Goal: Task Accomplishment & Management: Use online tool/utility

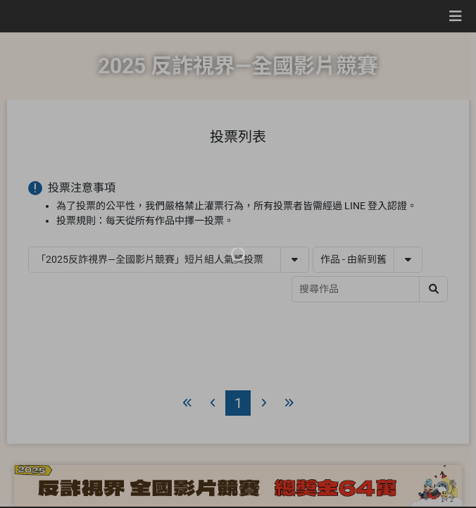
select select "13146"
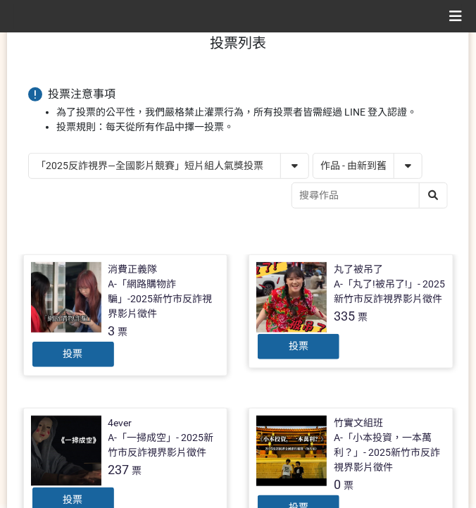
scroll to position [94, 0]
click at [389, 171] on select "作品 - 由新到舊 作品 - 由舊到新 票數 - 由多到少 票數 - 由少到多" at bounding box center [367, 165] width 108 height 25
select select "vote"
click at [313, 153] on select "作品 - 由新到舊 作品 - 由舊到新 票數 - 由多到少 票數 - 由少到多" at bounding box center [367, 165] width 108 height 25
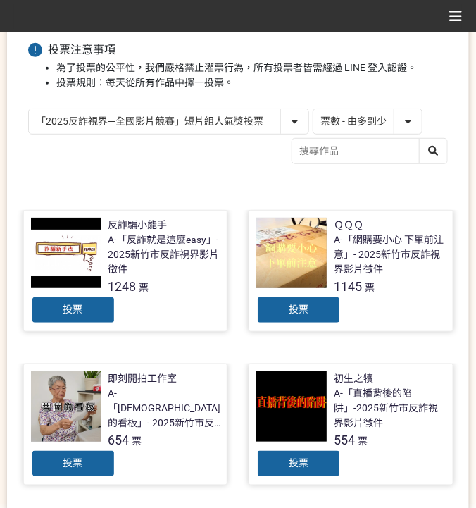
scroll to position [141, 0]
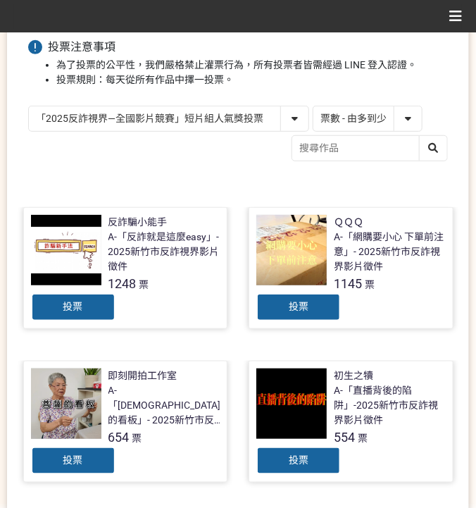
click at [96, 313] on div "投票" at bounding box center [73, 307] width 84 height 28
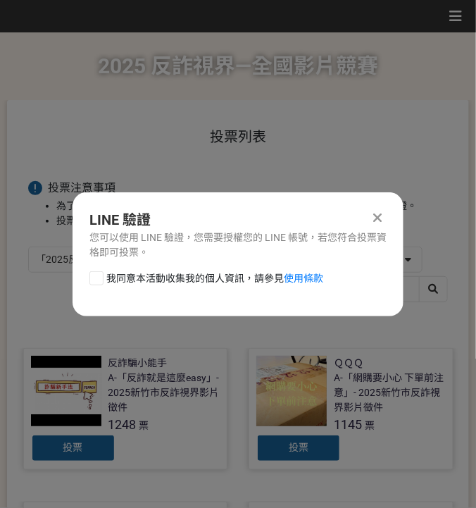
scroll to position [0, 0]
click at [177, 273] on span "我同意本活動收集我的個人資訊，請參見 使用條款" at bounding box center [214, 278] width 217 height 15
click at [99, 273] on input "我同意本活動收集我的個人資訊，請參見 使用條款" at bounding box center [94, 277] width 9 height 9
checkbox input "false"
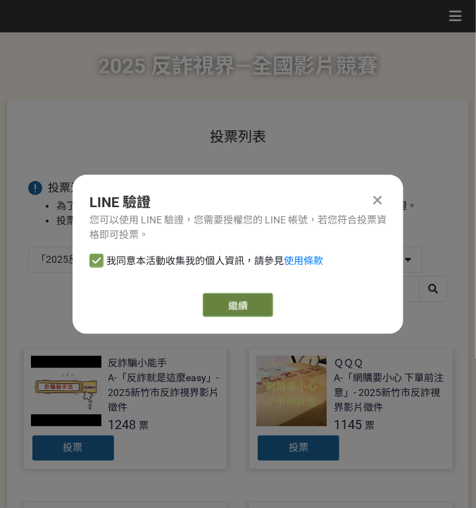
click at [232, 301] on link "繼續" at bounding box center [238, 305] width 70 height 24
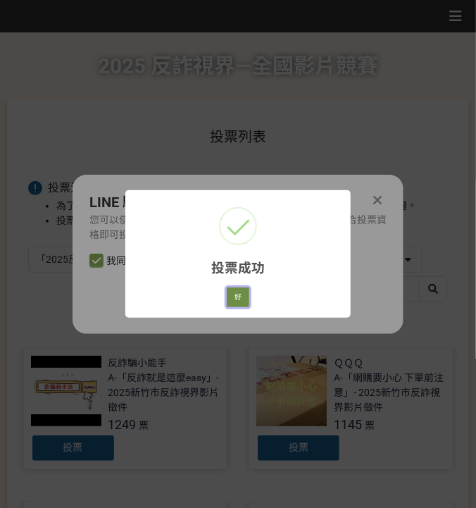
click at [233, 291] on button "好" at bounding box center [238, 297] width 23 height 20
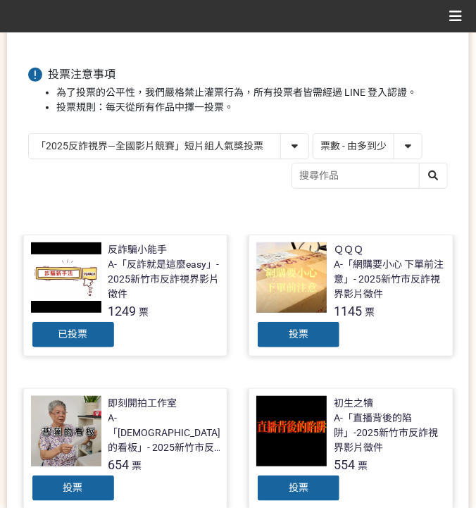
scroll to position [127, 0]
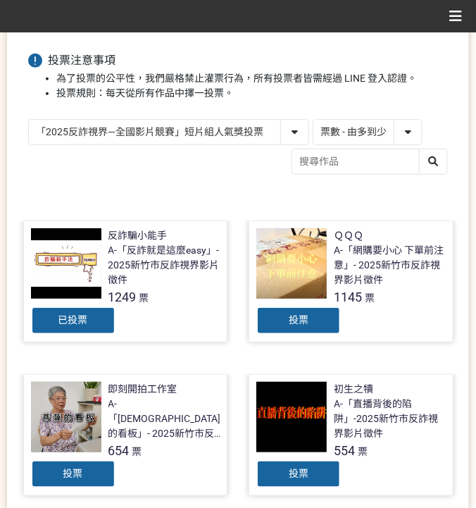
click at [199, 133] on select "「2025反詐視界—全國影片競賽」短影音組人氣獎投票 「2025反詐視界—全國影片競賽」短片組人氣獎投票" at bounding box center [169, 132] width 280 height 25
select select "13147"
click at [29, 120] on select "「2025反詐視界—全國影片競賽」短影音組人氣獎投票 「2025反詐視界—全國影片競賽」短片組人氣獎投票" at bounding box center [169, 132] width 280 height 25
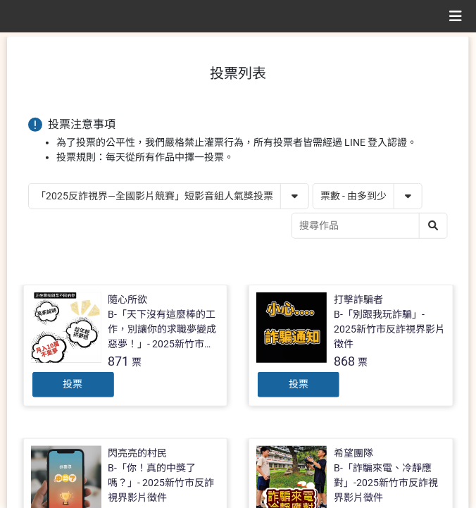
scroll to position [187, 0]
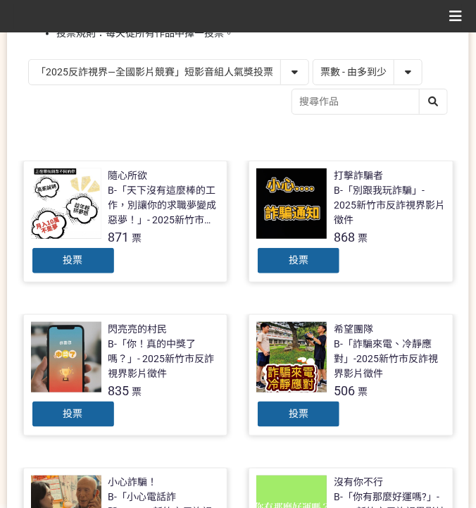
click at [291, 256] on span "投票" at bounding box center [299, 259] width 20 height 11
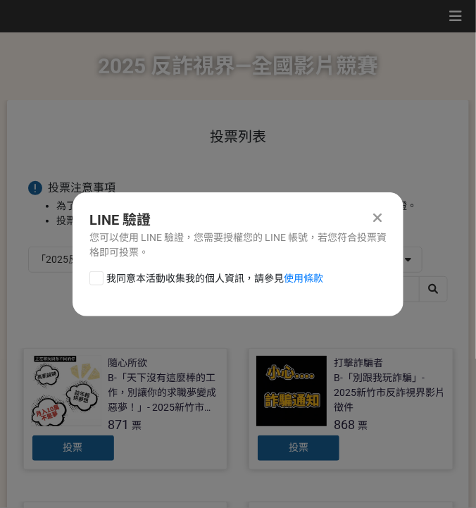
drag, startPoint x: 208, startPoint y: 275, endPoint x: 216, endPoint y: 291, distance: 18.3
click at [208, 275] on span "我同意本活動收集我的個人資訊，請參見 使用條款" at bounding box center [214, 278] width 217 height 15
click at [99, 275] on input "我同意本活動收集我的個人資訊，請參見 使用條款" at bounding box center [94, 277] width 9 height 9
checkbox input "false"
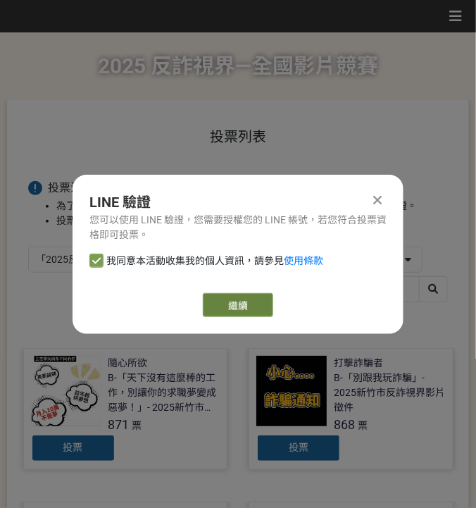
click at [239, 311] on link "繼續" at bounding box center [238, 305] width 70 height 24
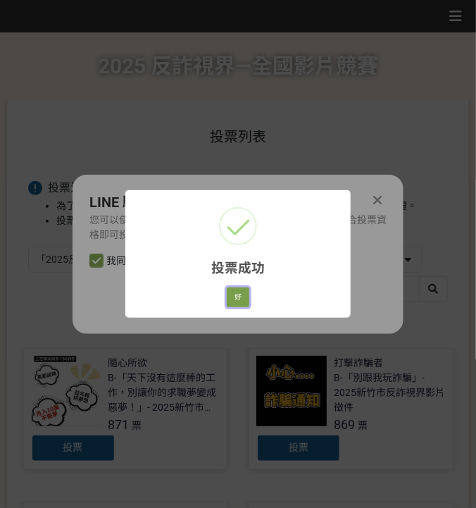
click at [239, 301] on button "好" at bounding box center [238, 297] width 23 height 20
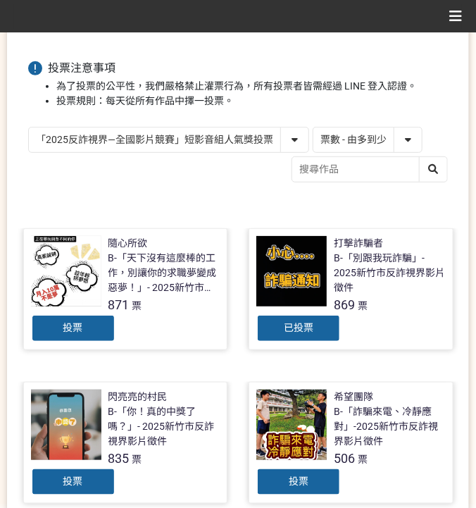
scroll to position [167, 0]
